Goal: Task Accomplishment & Management: Use online tool/utility

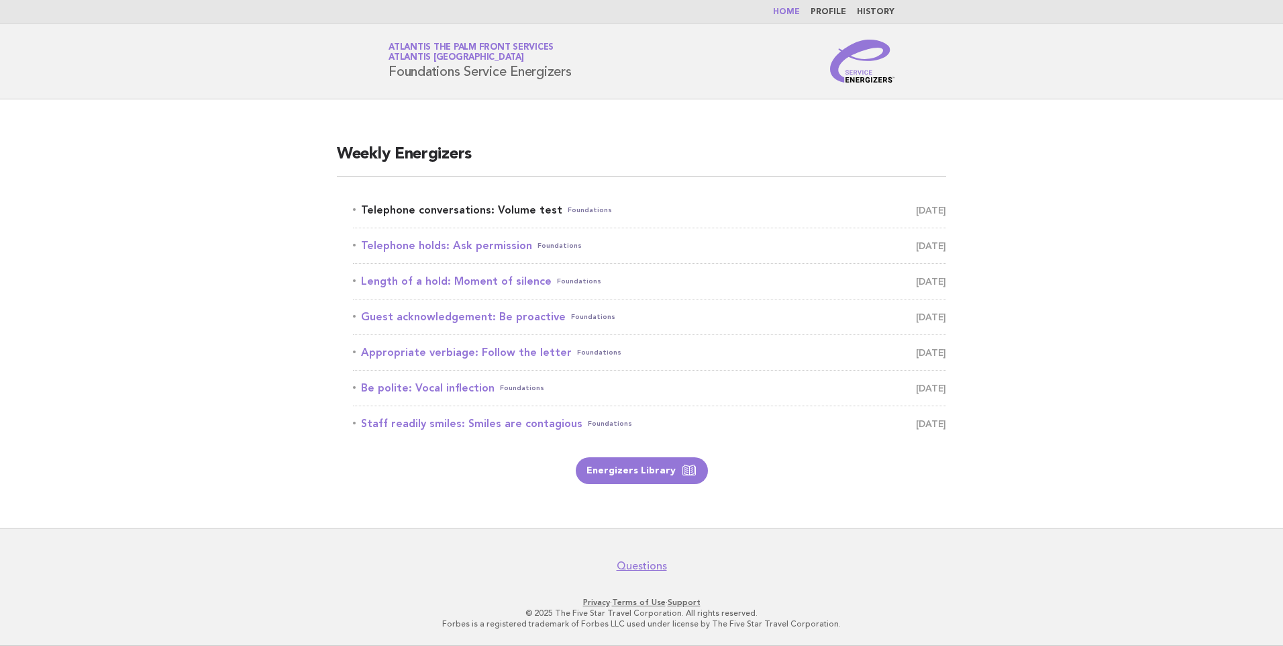
drag, startPoint x: 493, startPoint y: 211, endPoint x: 495, endPoint y: 204, distance: 7.2
click at [493, 211] on link "Telephone conversations: Volume test Foundations August 19" at bounding box center [649, 210] width 593 height 19
click at [507, 207] on link "Telephone conversations: Volume test Foundations August 19" at bounding box center [649, 210] width 593 height 19
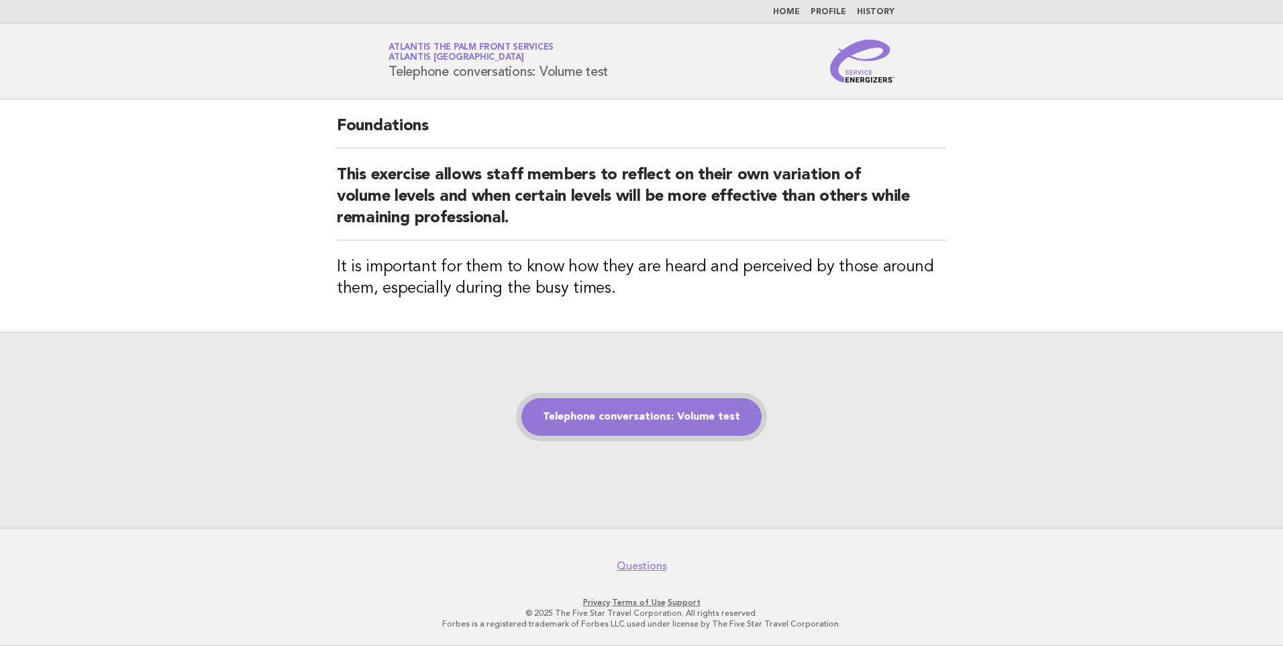
click at [618, 412] on link "Telephone conversations: Volume test" at bounding box center [642, 417] width 240 height 38
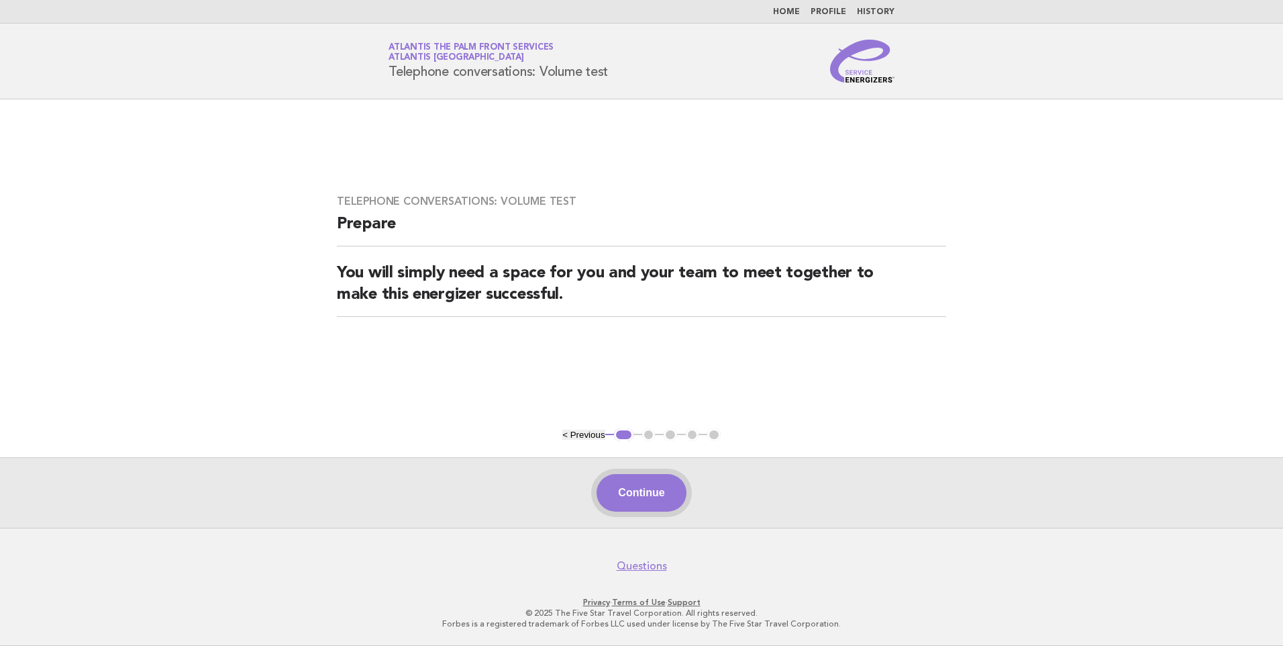
click at [667, 495] on button "Continue" at bounding box center [641, 493] width 89 height 38
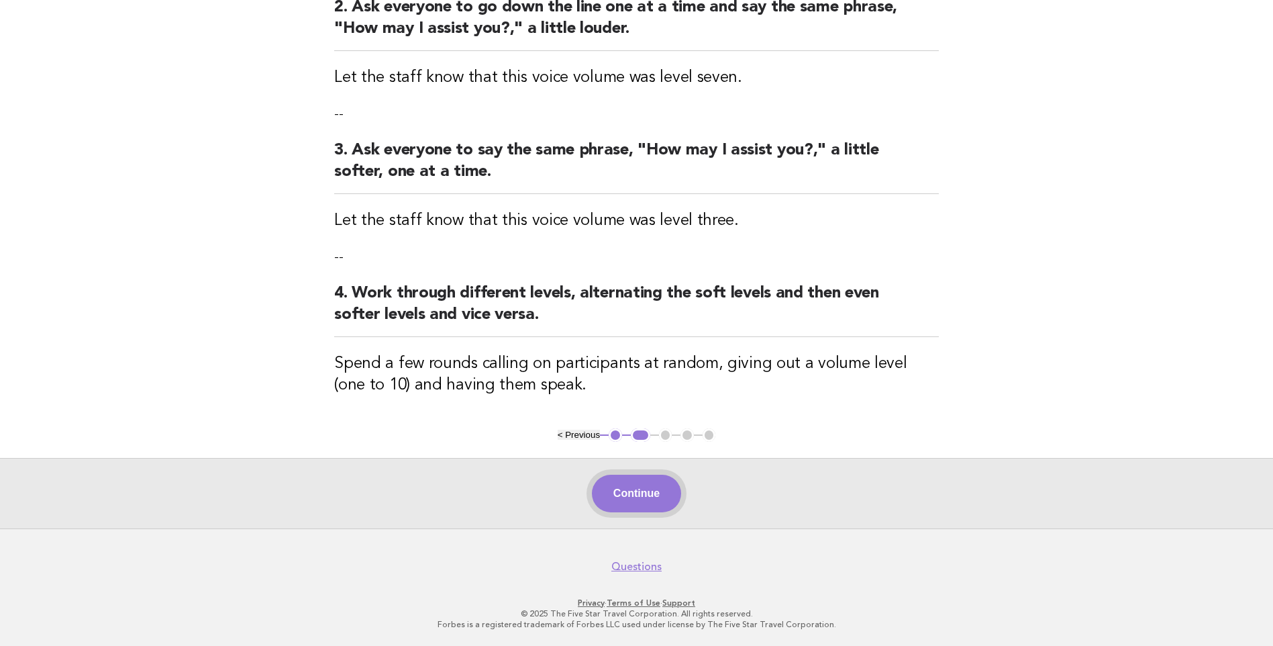
click at [644, 496] on button "Continue" at bounding box center [636, 494] width 89 height 38
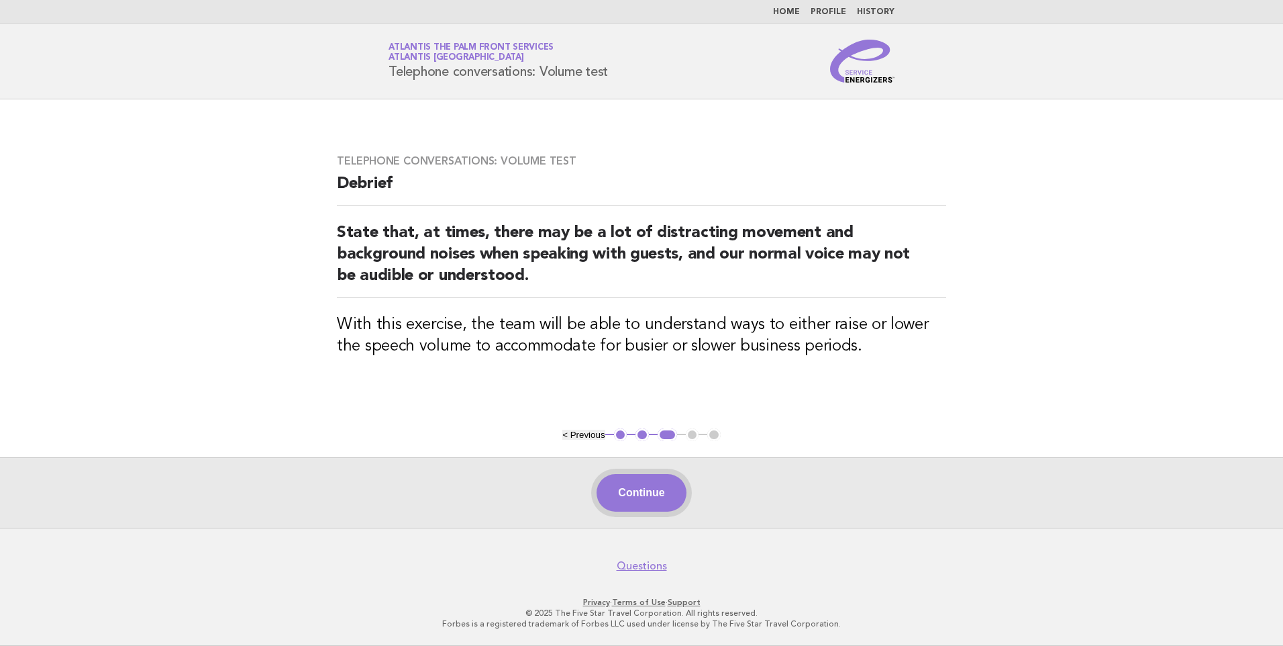
click at [633, 492] on button "Continue" at bounding box center [641, 493] width 89 height 38
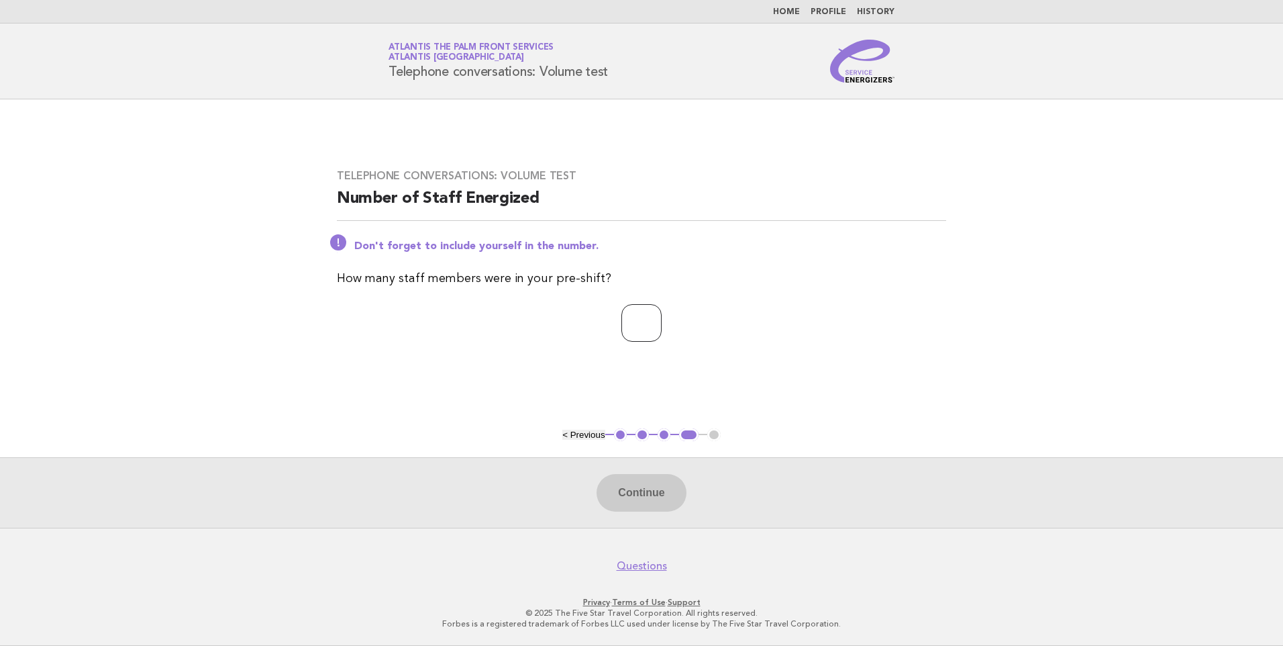
click at [640, 313] on input "number" at bounding box center [642, 323] width 40 height 38
type input "*"
click at [657, 487] on button "Continue" at bounding box center [641, 493] width 89 height 38
